Goal: Use online tool/utility: Utilize a website feature to perform a specific function

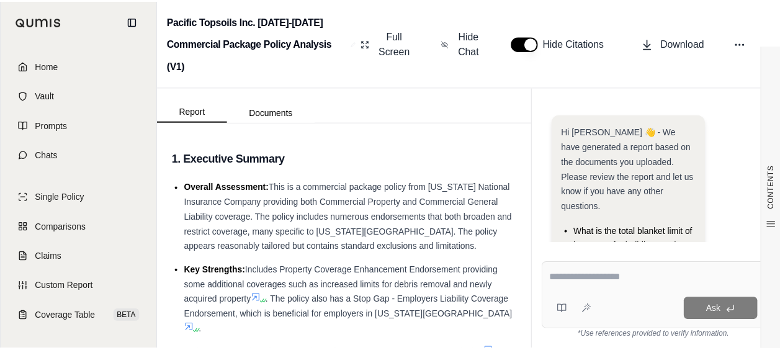
scroll to position [138, 0]
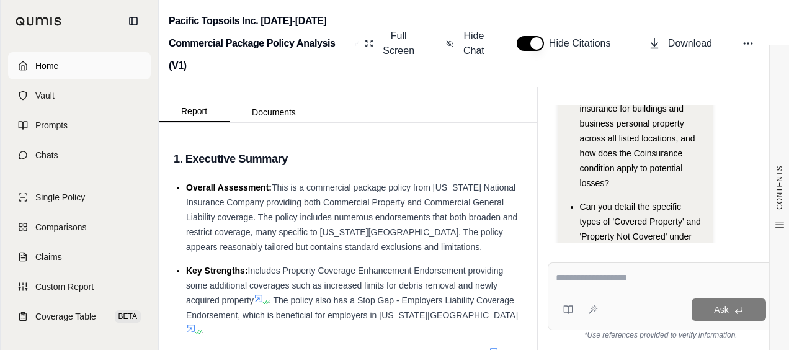
click at [73, 72] on link "Home" at bounding box center [79, 65] width 143 height 27
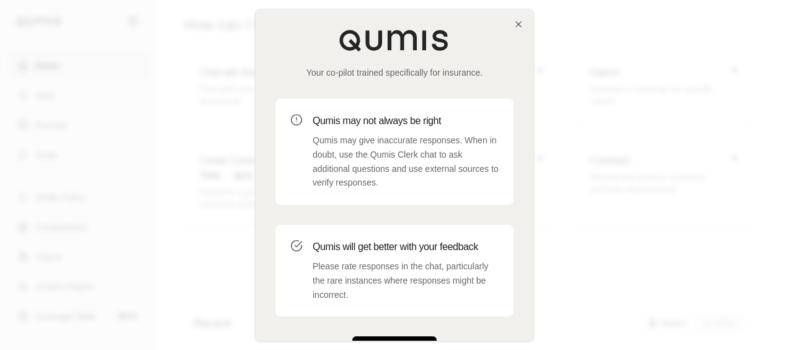
click at [417, 337] on button "Get Started" at bounding box center [395, 348] width 84 height 25
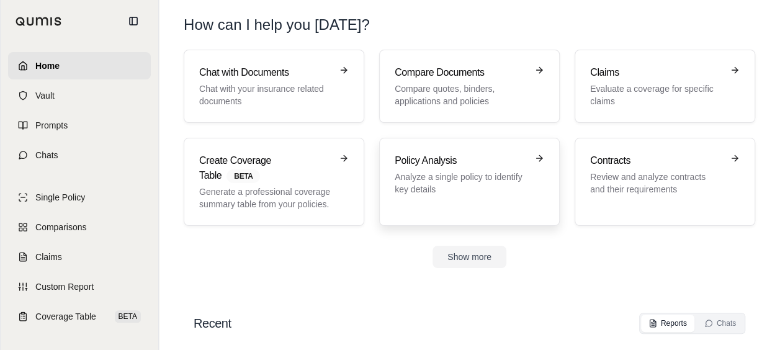
click at [464, 182] on p "Analyze a single policy to identify key details" at bounding box center [461, 183] width 132 height 25
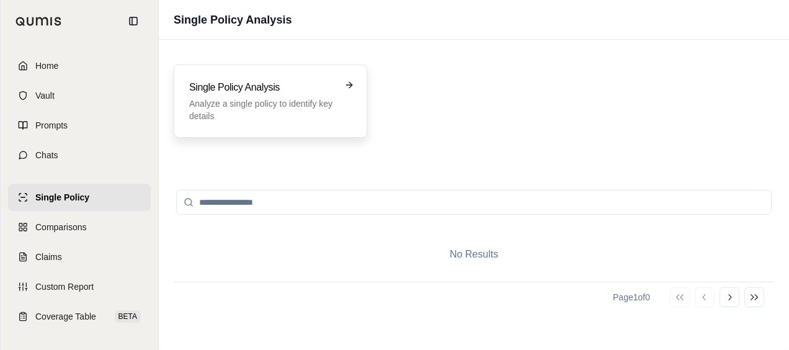
click at [252, 110] on p "Analyze a single policy to identify key details" at bounding box center [261, 109] width 145 height 25
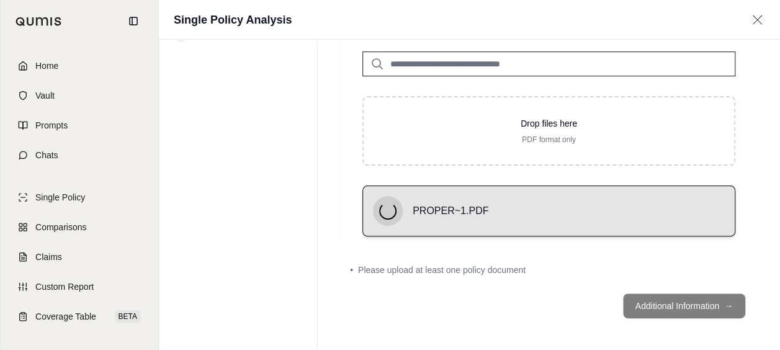
scroll to position [48, 0]
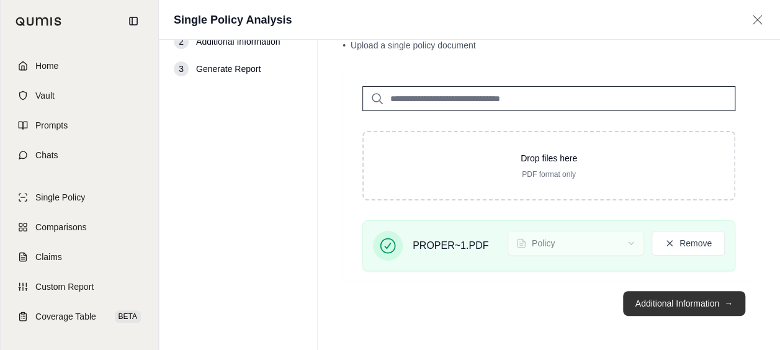
click at [659, 306] on button "Additional Information →" at bounding box center [684, 303] width 122 height 25
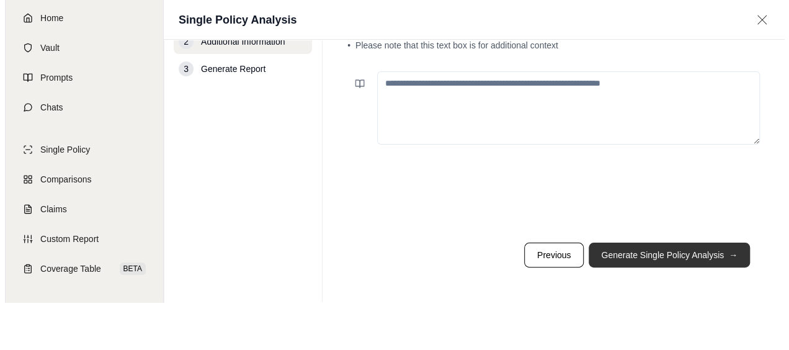
scroll to position [0, 0]
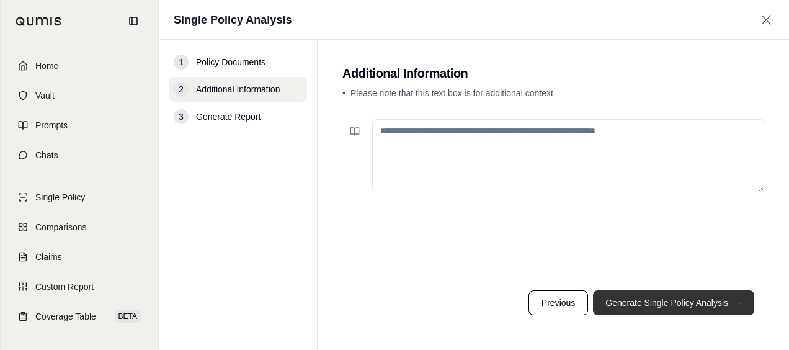
click at [655, 303] on button "Generate Single Policy Analysis →" at bounding box center [673, 302] width 161 height 25
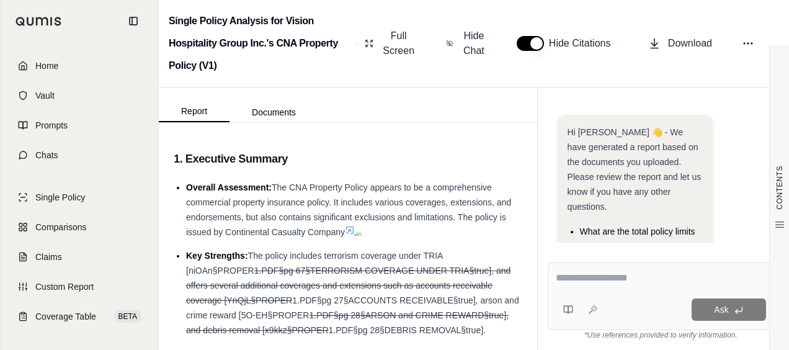
scroll to position [252, 0]
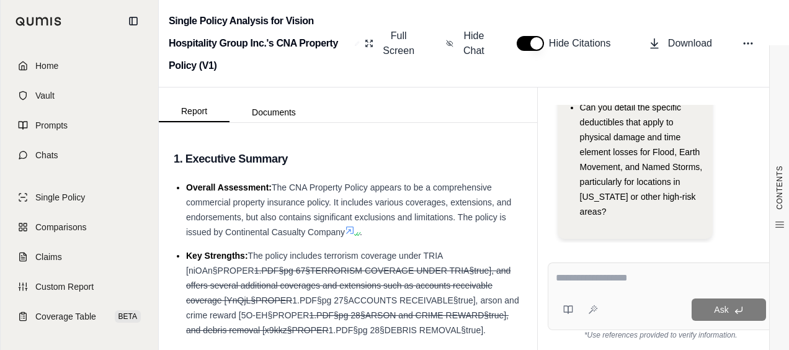
click at [629, 289] on div at bounding box center [661, 280] width 210 height 19
click at [627, 279] on textarea at bounding box center [661, 278] width 210 height 15
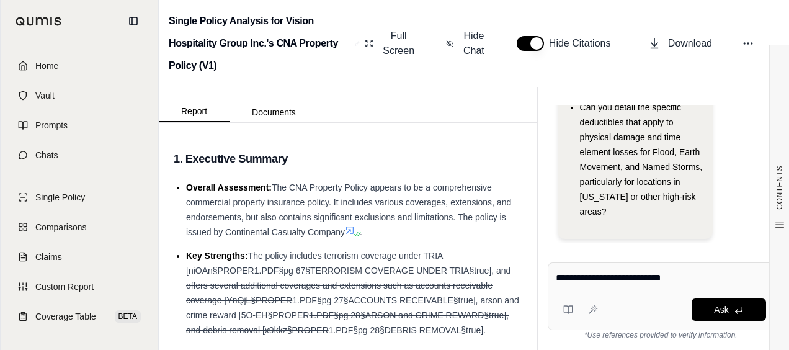
type textarea "**********"
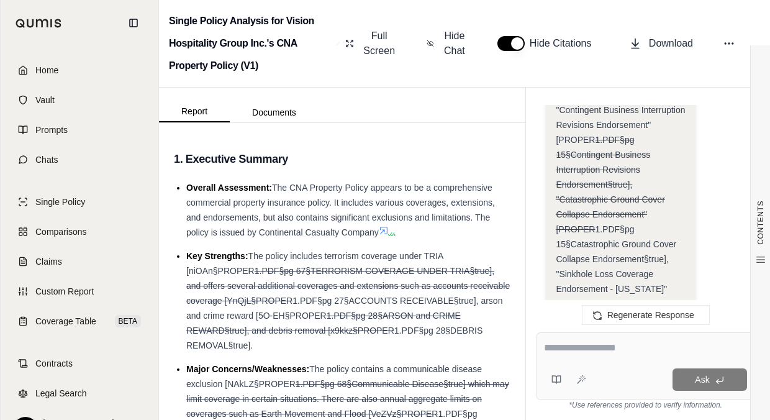
scroll to position [1960, 0]
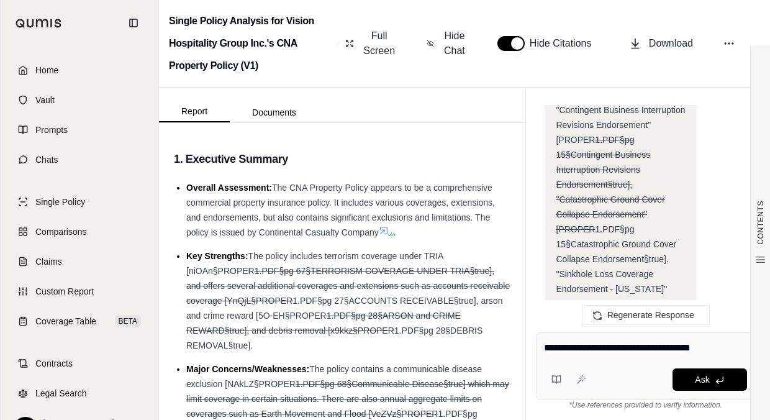
type textarea "**********"
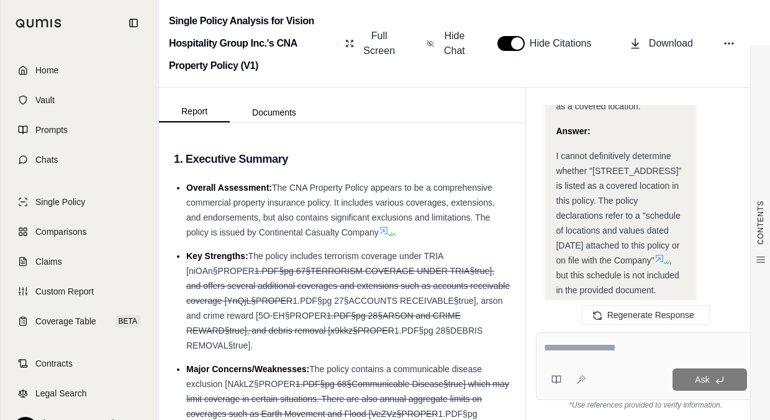
scroll to position [4084, 0]
click at [78, 70] on link "Home" at bounding box center [79, 69] width 143 height 27
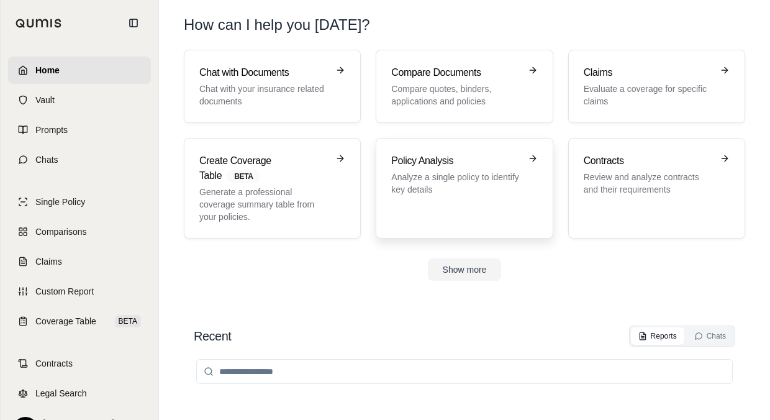
click at [437, 154] on h3 "Policy Analysis" at bounding box center [455, 160] width 128 height 15
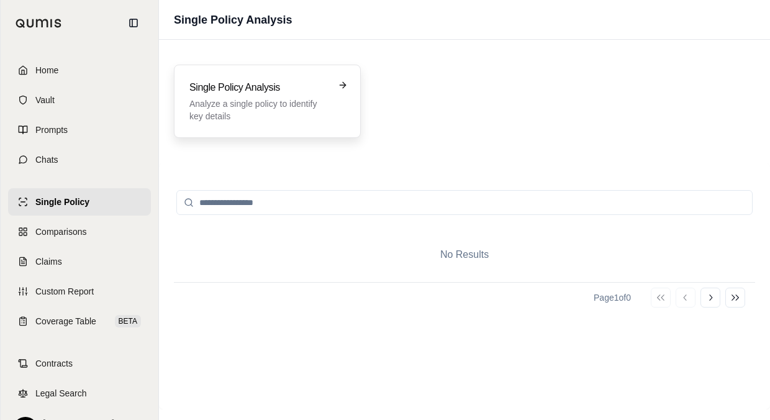
click at [284, 104] on p "Analyze a single policy to identify key details" at bounding box center [258, 109] width 138 height 25
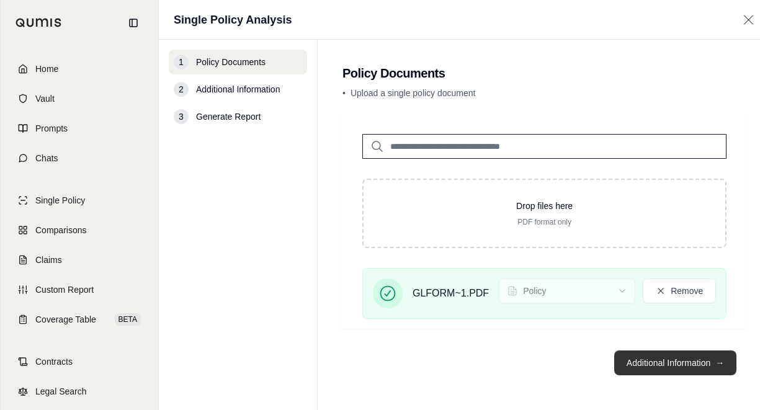
click at [626, 349] on button "Additional Information →" at bounding box center [675, 363] width 122 height 25
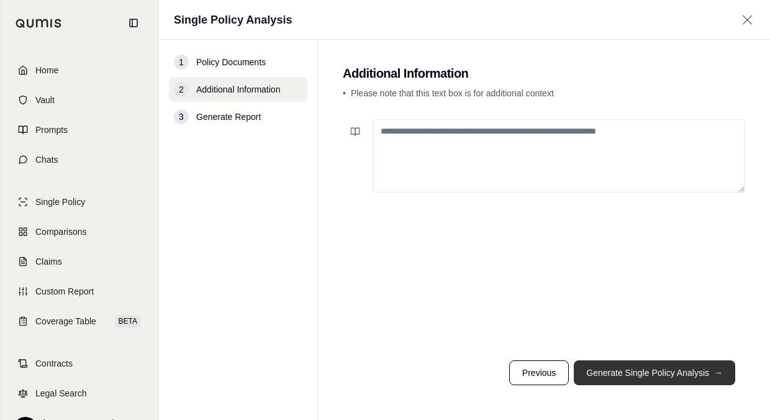
click at [626, 349] on button "Generate Single Policy Analysis →" at bounding box center [653, 372] width 161 height 25
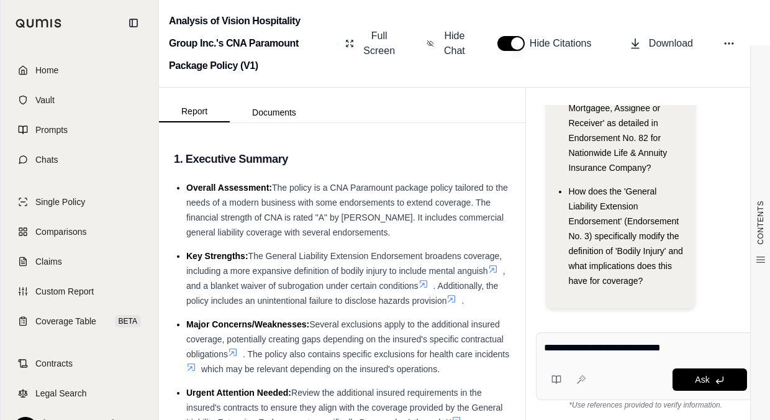
type textarea "**********"
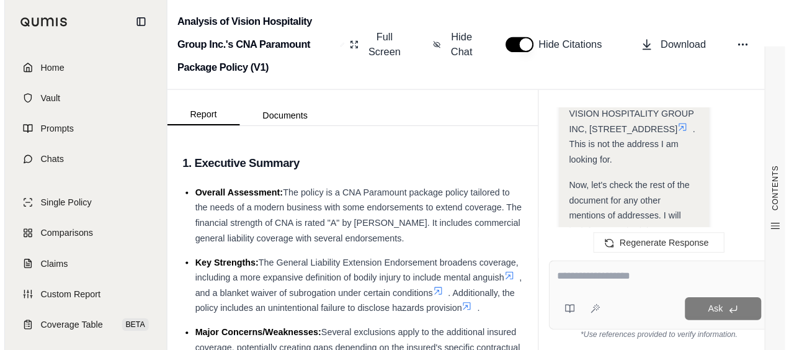
scroll to position [899, 0]
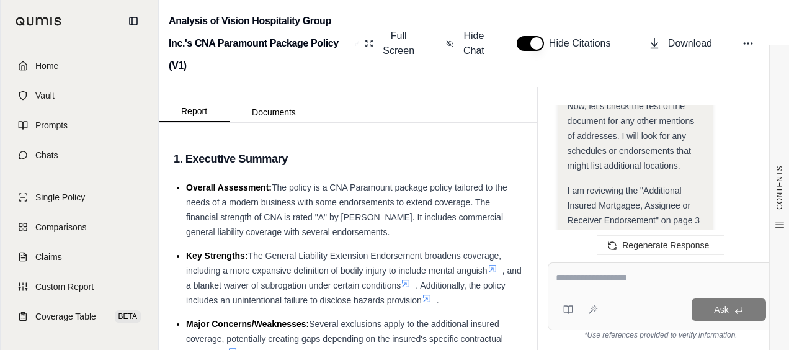
click at [652, 290] on div "Ask" at bounding box center [661, 297] width 227 height 68
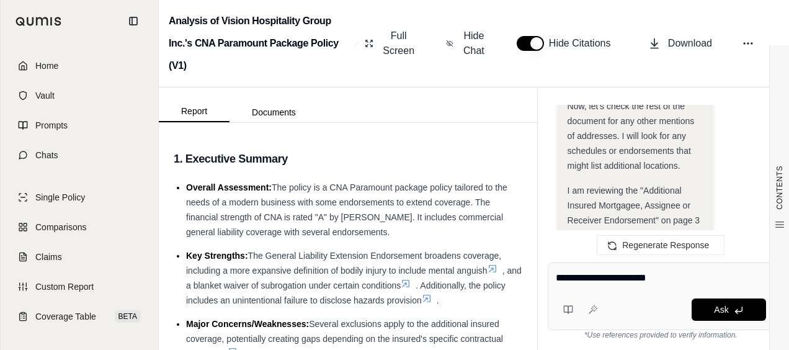
type textarea "**********"
